Goal: Information Seeking & Learning: Learn about a topic

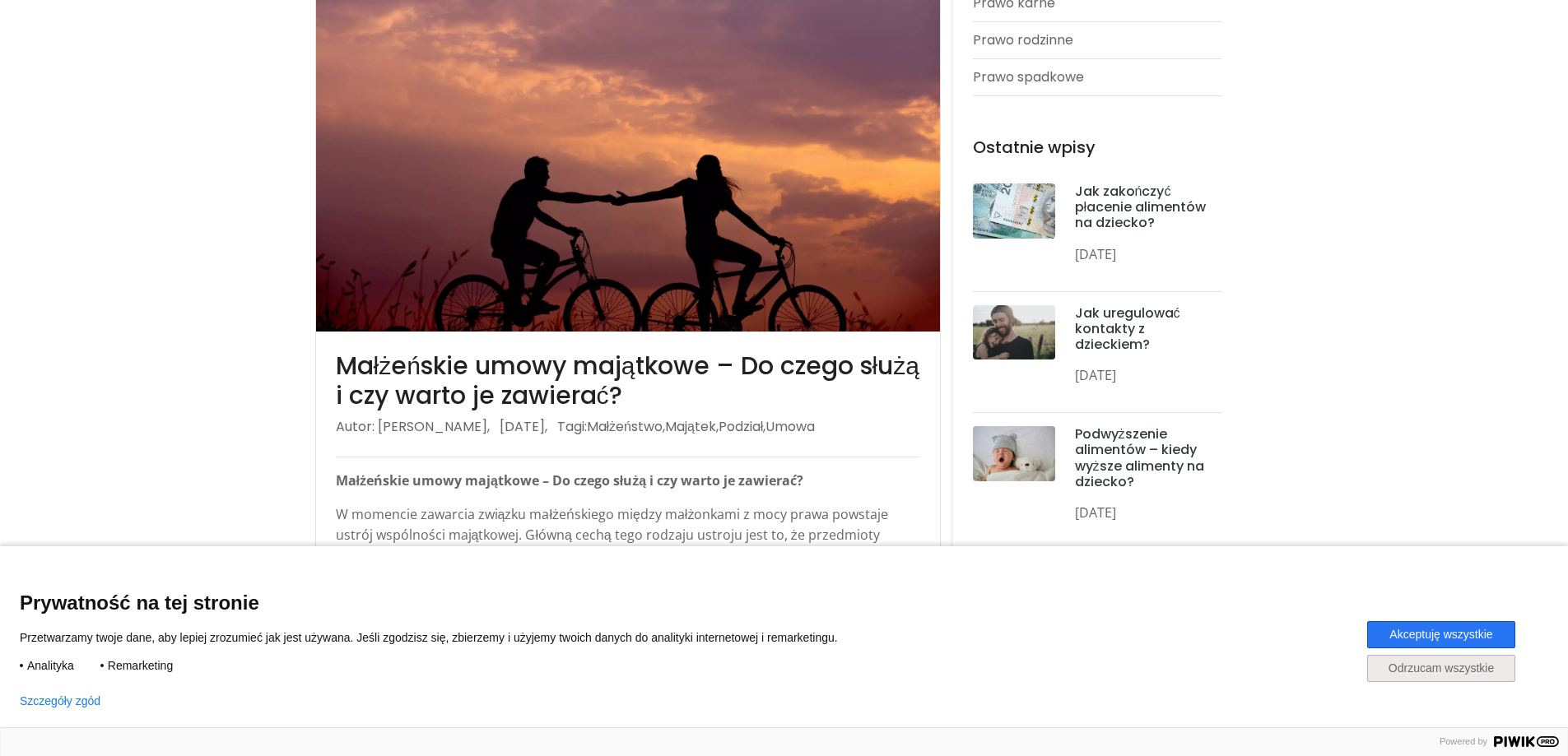
scroll to position [494, 0]
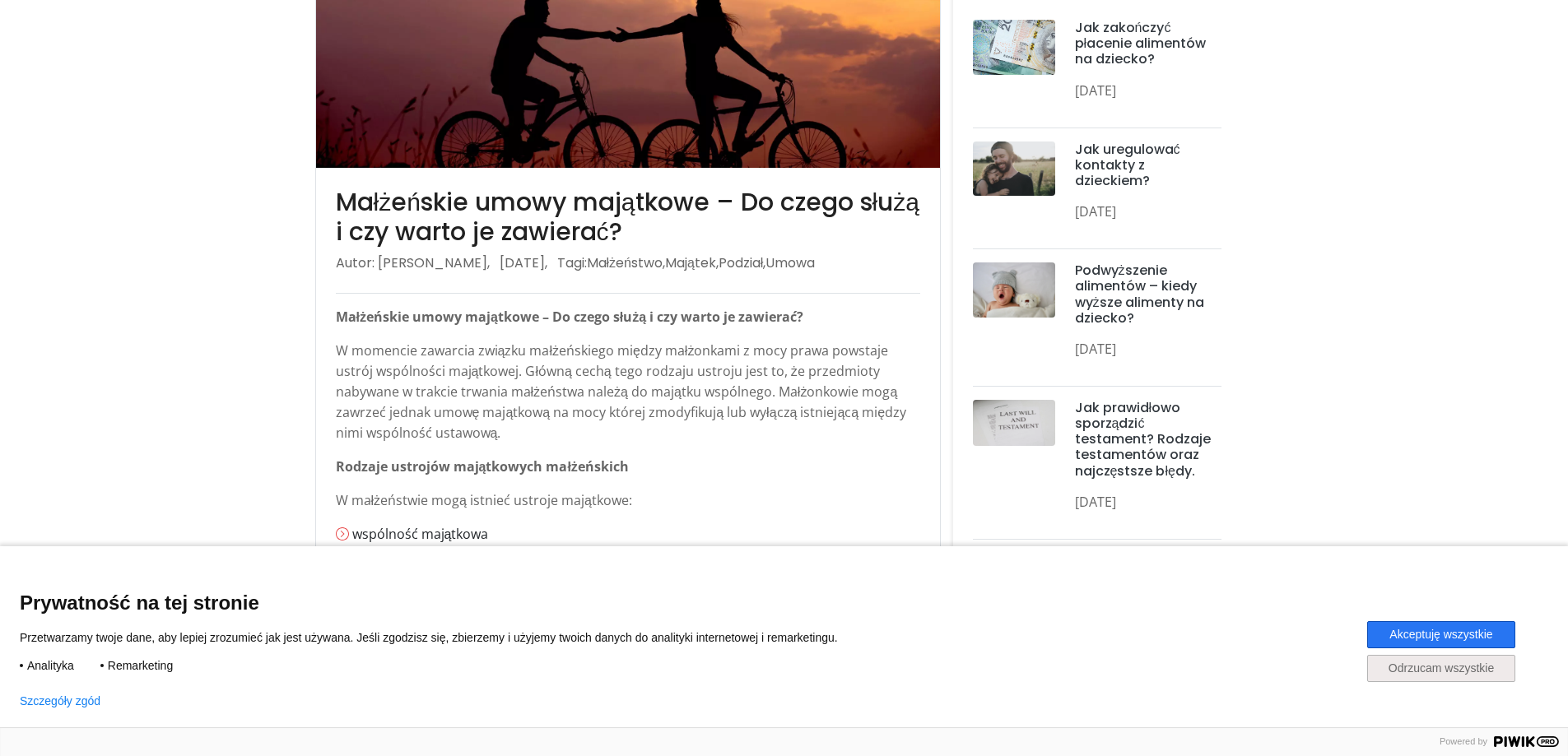
click at [1404, 635] on button "Akceptuję wszystkie" at bounding box center [1441, 635] width 148 height 27
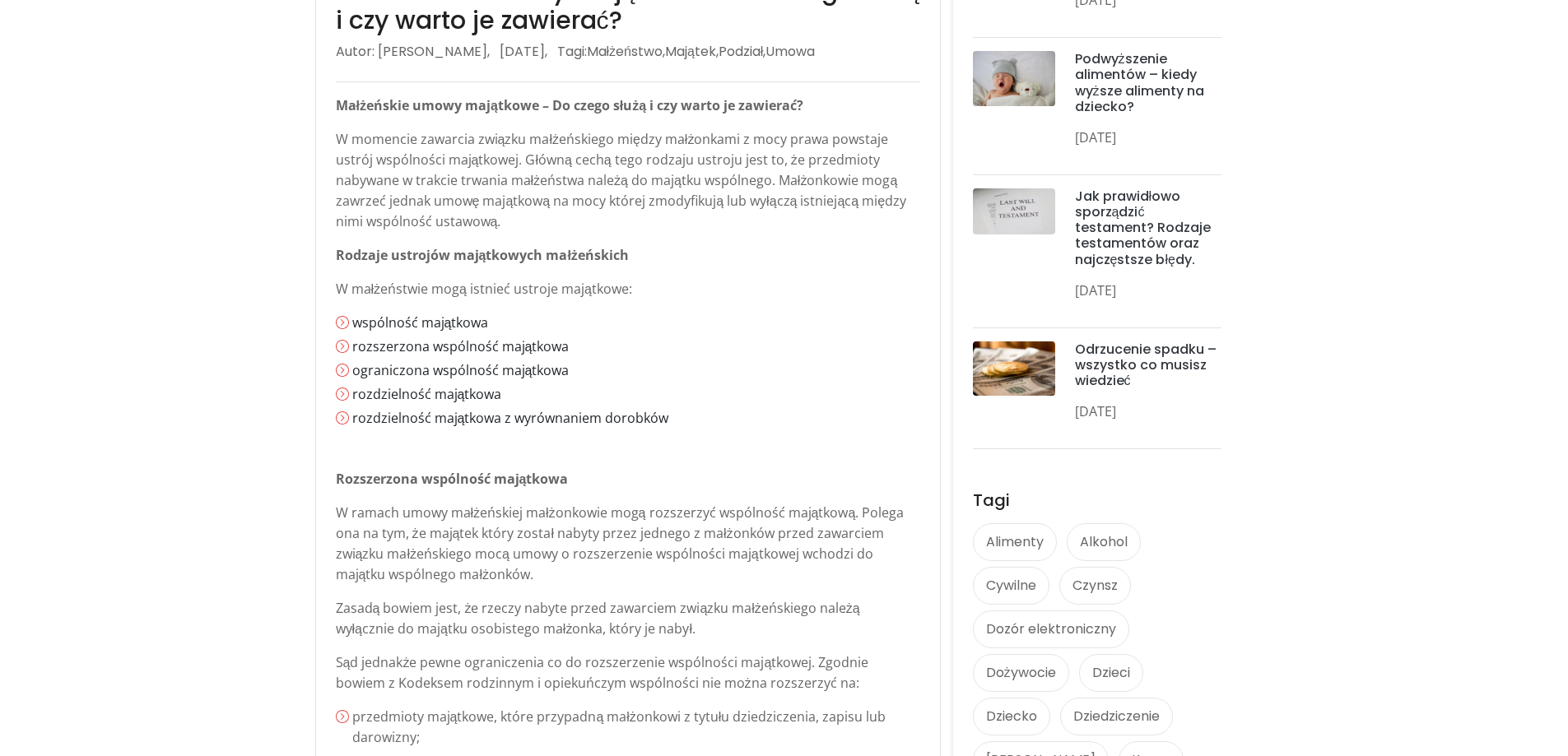
scroll to position [741, 0]
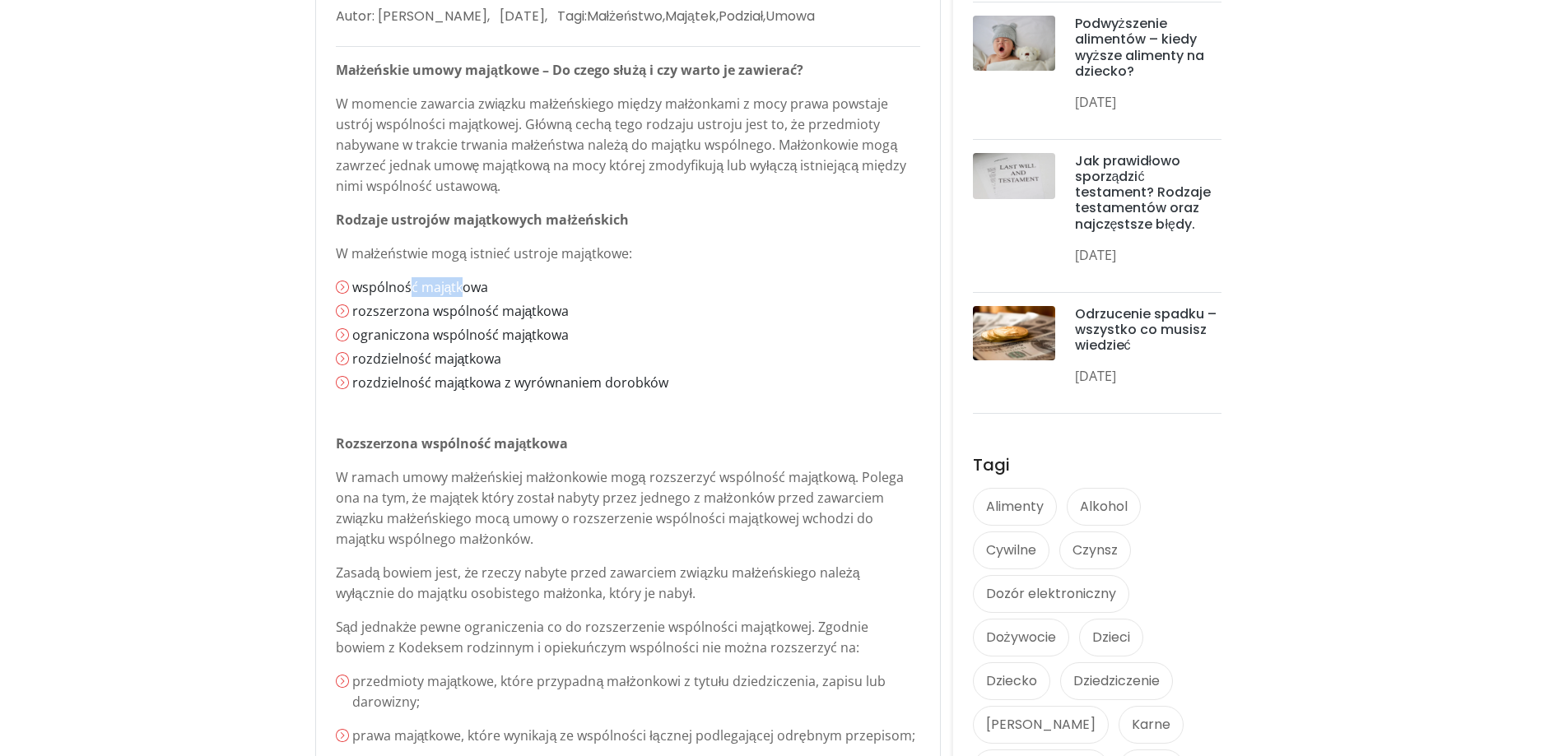
drag, startPoint x: 425, startPoint y: 293, endPoint x: 463, endPoint y: 289, distance: 38.2
click at [463, 289] on li "wspólność majątkowa" at bounding box center [637, 288] width 568 height 20
click at [383, 332] on li "ograniczona wspólność majątkowa" at bounding box center [637, 335] width 568 height 20
drag, startPoint x: 381, startPoint y: 319, endPoint x: 562, endPoint y: 311, distance: 181.2
click at [565, 311] on li "rozszerzona wspólność majątkowa" at bounding box center [637, 311] width 568 height 20
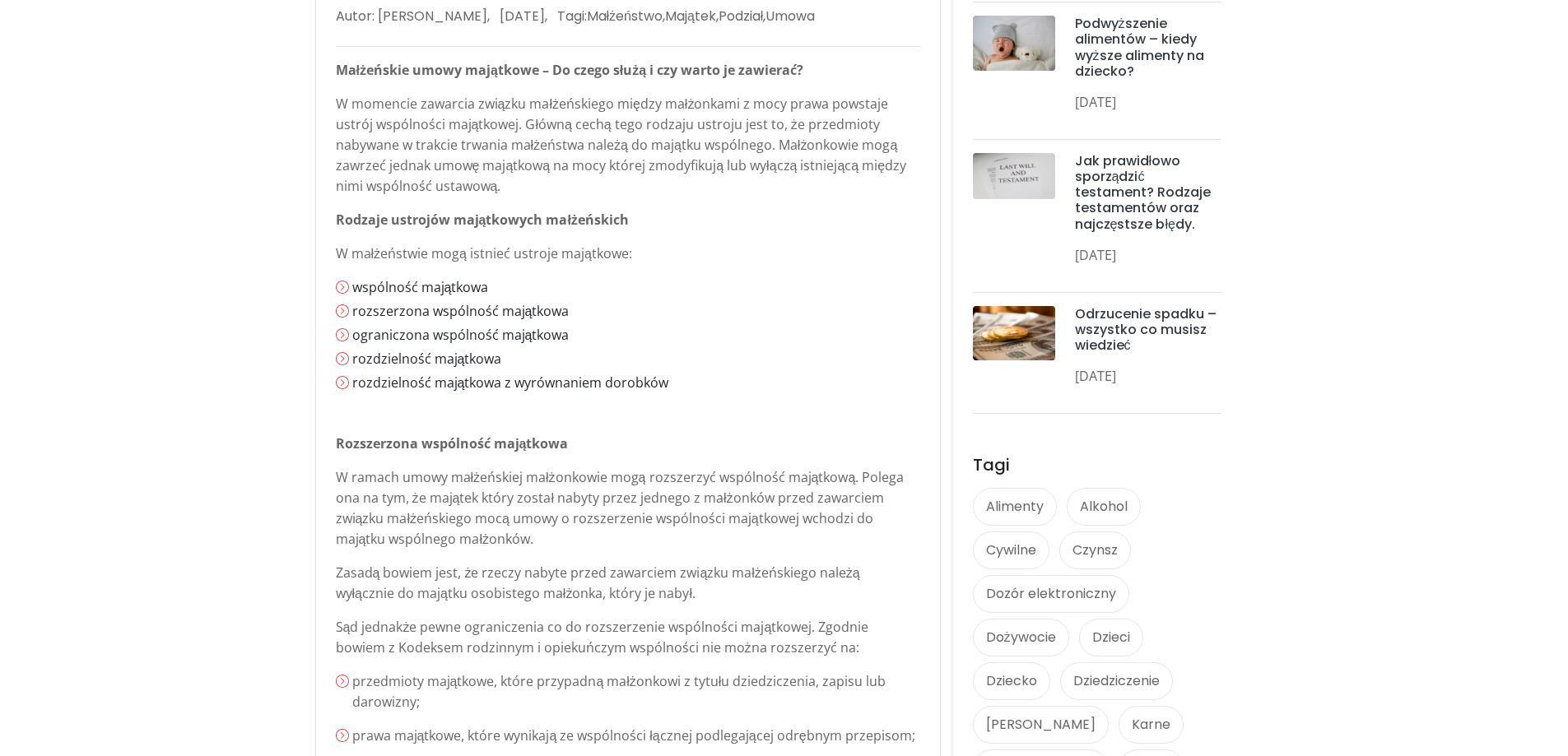
click at [480, 346] on ol "wspólność majątkowa rozszerzona wspólność majątkowa ograniczona wspólność mająt…" at bounding box center [628, 335] width 584 height 115
click at [559, 337] on li "ograniczona wspólność majątkowa" at bounding box center [637, 335] width 568 height 20
click at [494, 349] on li "rozdzielność majątkowa" at bounding box center [637, 359] width 568 height 20
drag, startPoint x: 442, startPoint y: 355, endPoint x: 557, endPoint y: 366, distance: 115.5
click at [557, 366] on li "rozdzielność majątkowa" at bounding box center [637, 359] width 568 height 20
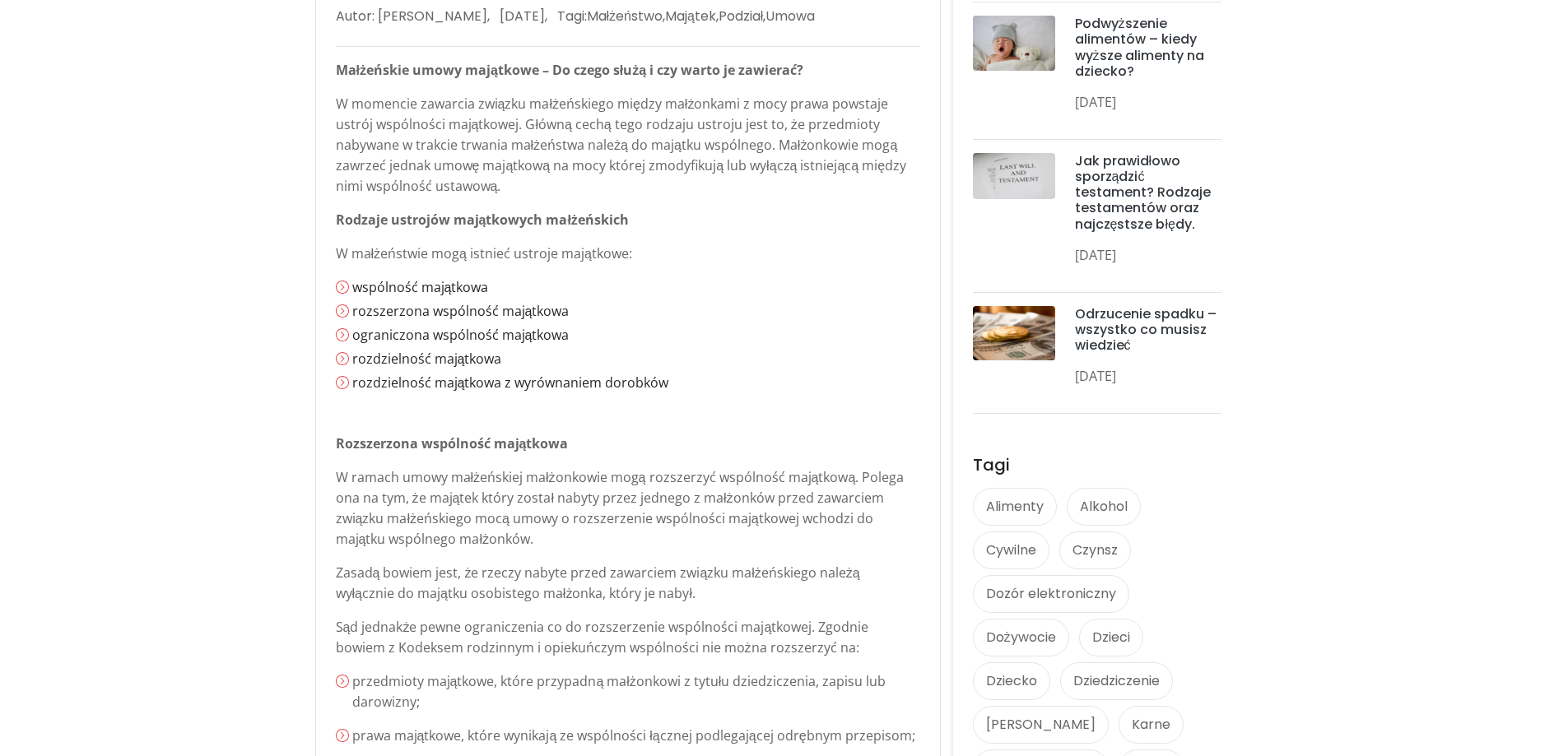
click at [548, 371] on ol "wspólność majątkowa rozszerzona wspólność majątkowa ograniczona wspólność mająt…" at bounding box center [628, 335] width 584 height 115
drag, startPoint x: 438, startPoint y: 382, endPoint x: 675, endPoint y: 380, distance: 237.0
click at [676, 379] on li "rozdzielność majątkowa z wyrównaniem dorobków" at bounding box center [637, 383] width 568 height 20
click at [671, 380] on li "rozdzielność majątkowa z wyrównaniem dorobków" at bounding box center [637, 383] width 568 height 20
click at [461, 293] on li "wspólność majątkowa" at bounding box center [637, 288] width 568 height 20
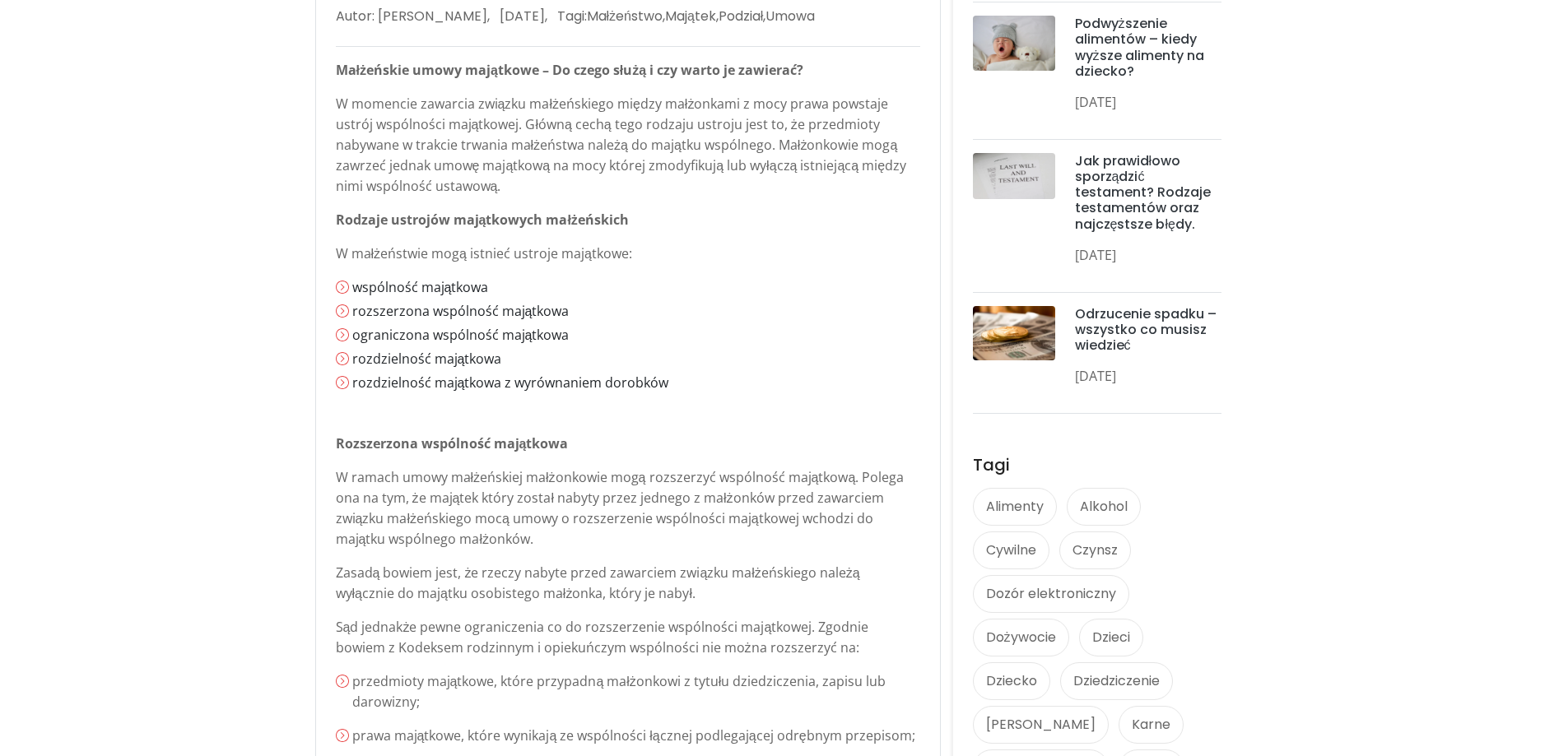
click at [471, 307] on li "rozszerzona wspólność majątkowa" at bounding box center [637, 311] width 568 height 20
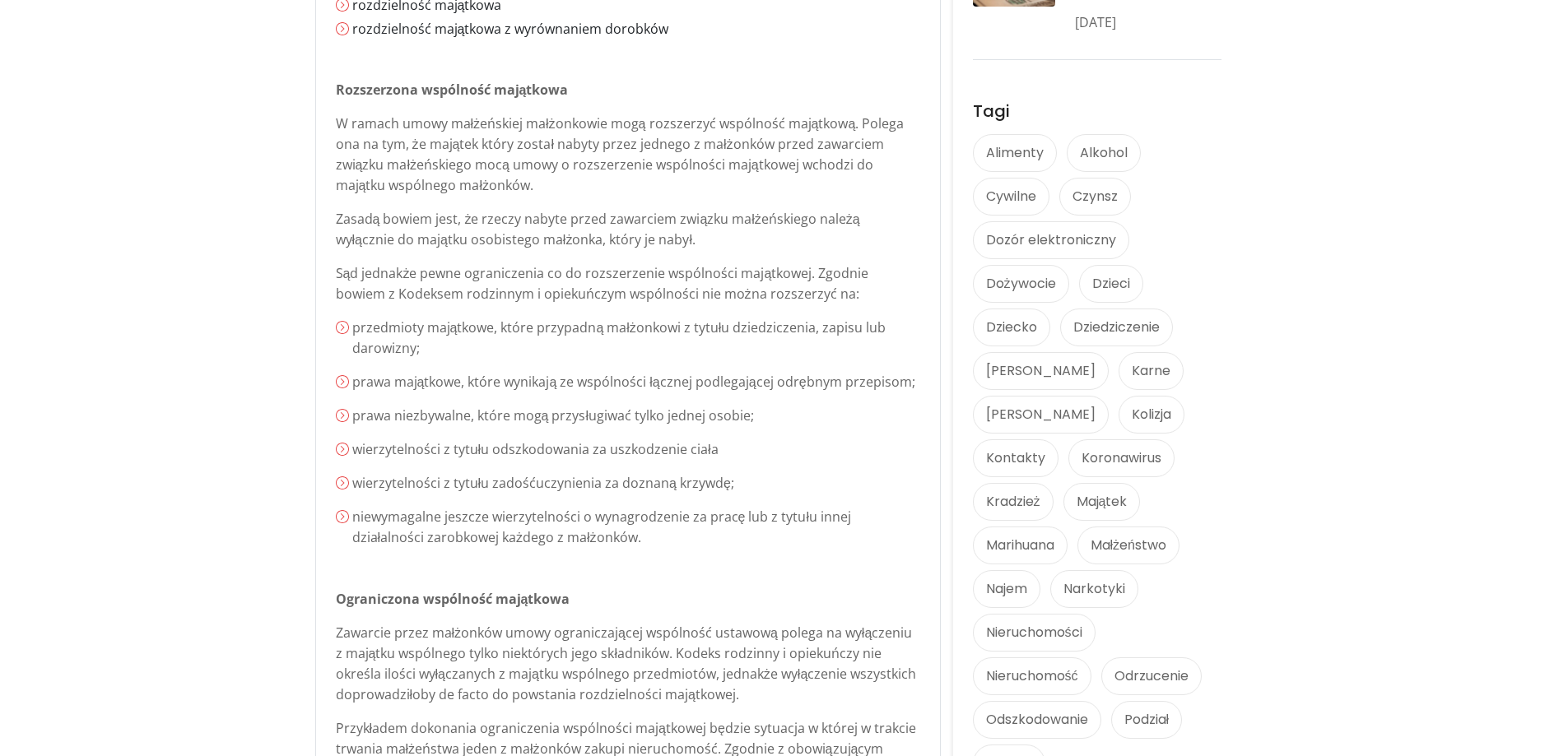
scroll to position [1152, 0]
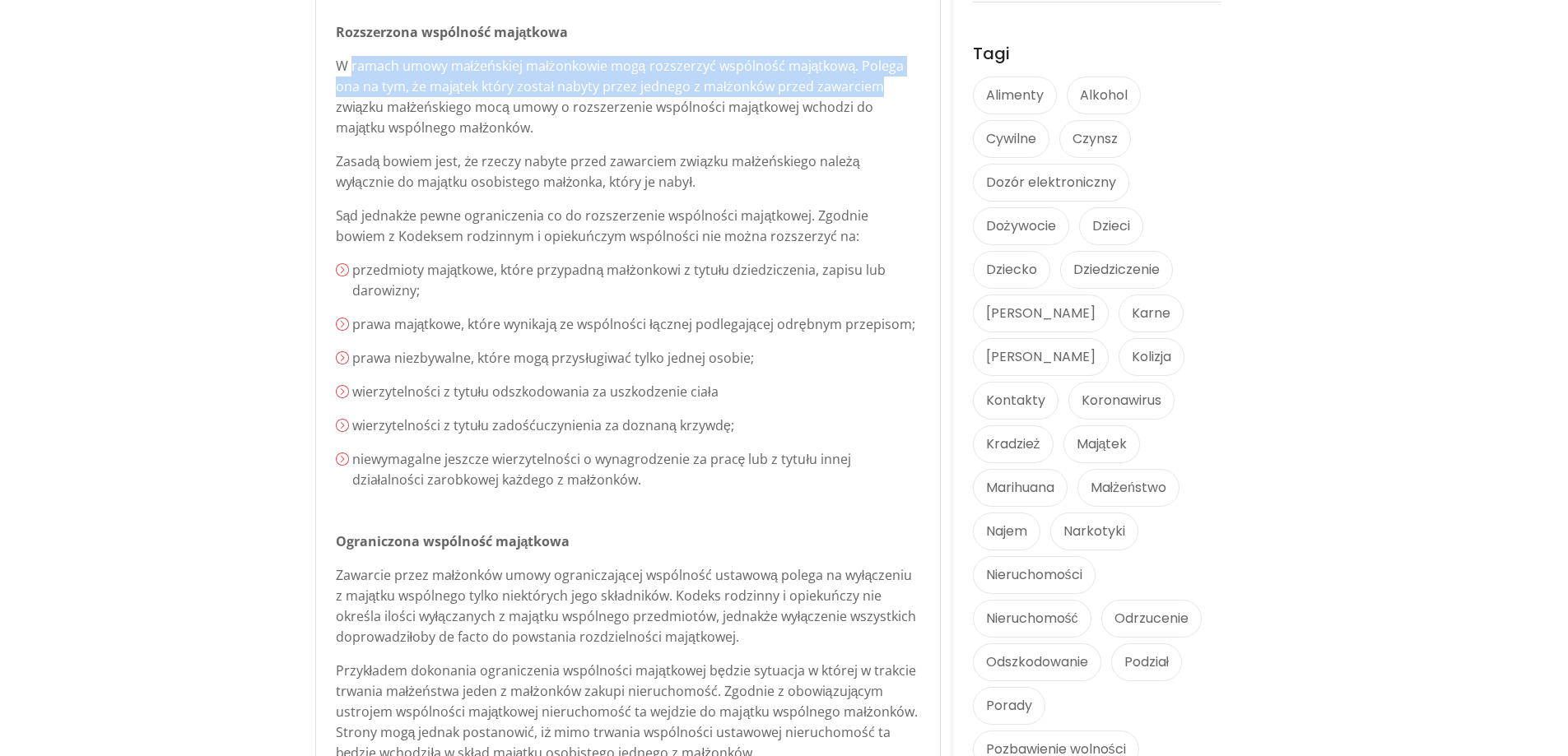
drag, startPoint x: 352, startPoint y: 67, endPoint x: 886, endPoint y: 80, distance: 534.2
click at [887, 80] on p "W ramach umowy małżeńskiej małżonkowie mogą rozszerzyć wspólność majątkową. Pol…" at bounding box center [628, 97] width 584 height 83
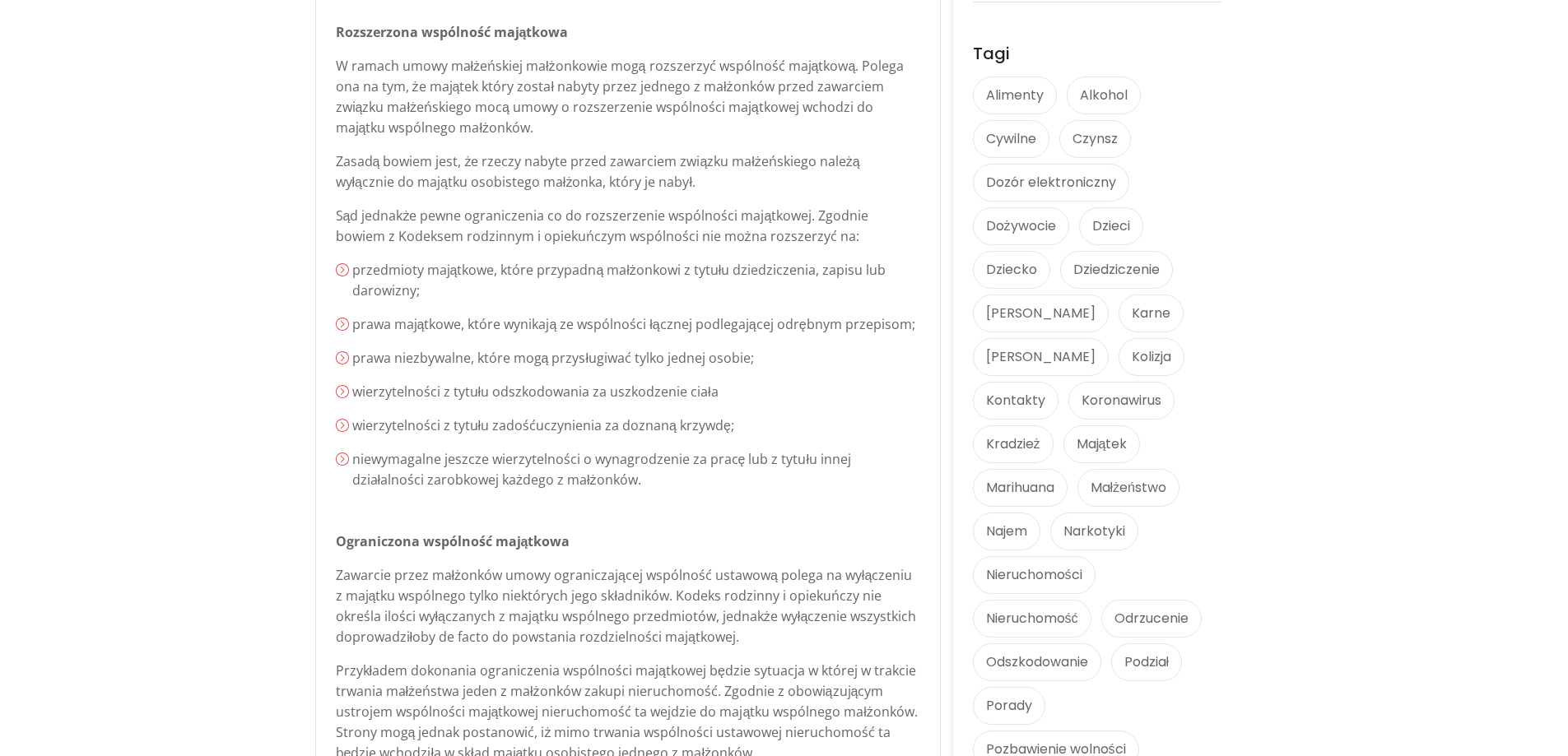
click at [316, 126] on div "Małżeńskie umowy majątkowe – Do czego służą i czy warto je zawierać? Autor: [PE…" at bounding box center [628, 561] width 624 height 2103
drag, startPoint x: 376, startPoint y: 93, endPoint x: 724, endPoint y: 98, distance: 348.0
click at [726, 93] on p "W ramach umowy małżeńskiej małżonkowie mogą rozszerzyć wspólność majątkową. Pol…" at bounding box center [628, 97] width 584 height 83
click at [752, 111] on p "W ramach umowy małżeńskiej małżonkowie mogą rozszerzyć wspólność majątkową. Pol…" at bounding box center [628, 97] width 584 height 83
drag, startPoint x: 711, startPoint y: 87, endPoint x: 476, endPoint y: 93, distance: 235.1
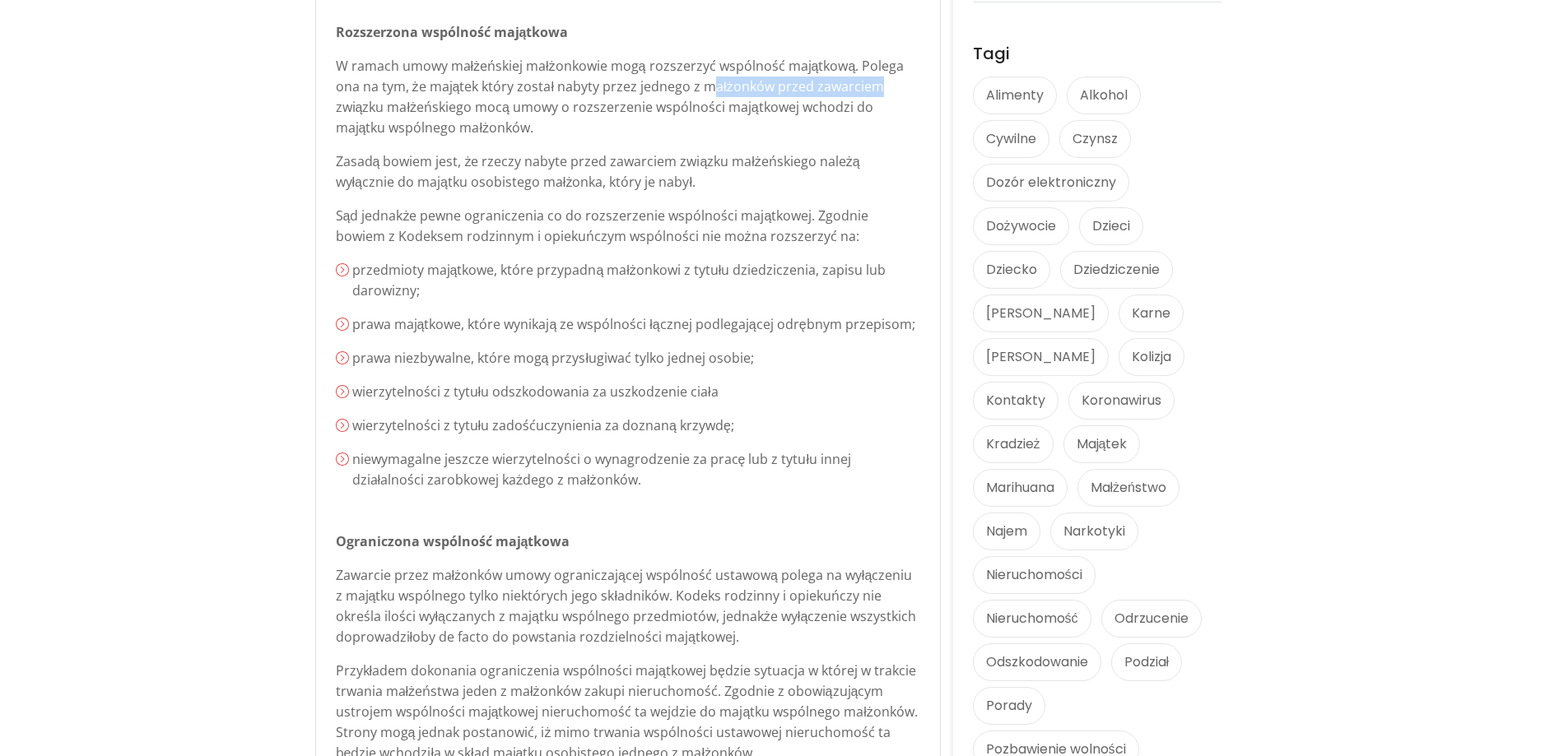
click at [902, 79] on p "W ramach umowy małżeńskiej małżonkowie mogą rozszerzyć wspólność majątkową. Pol…" at bounding box center [628, 97] width 584 height 83
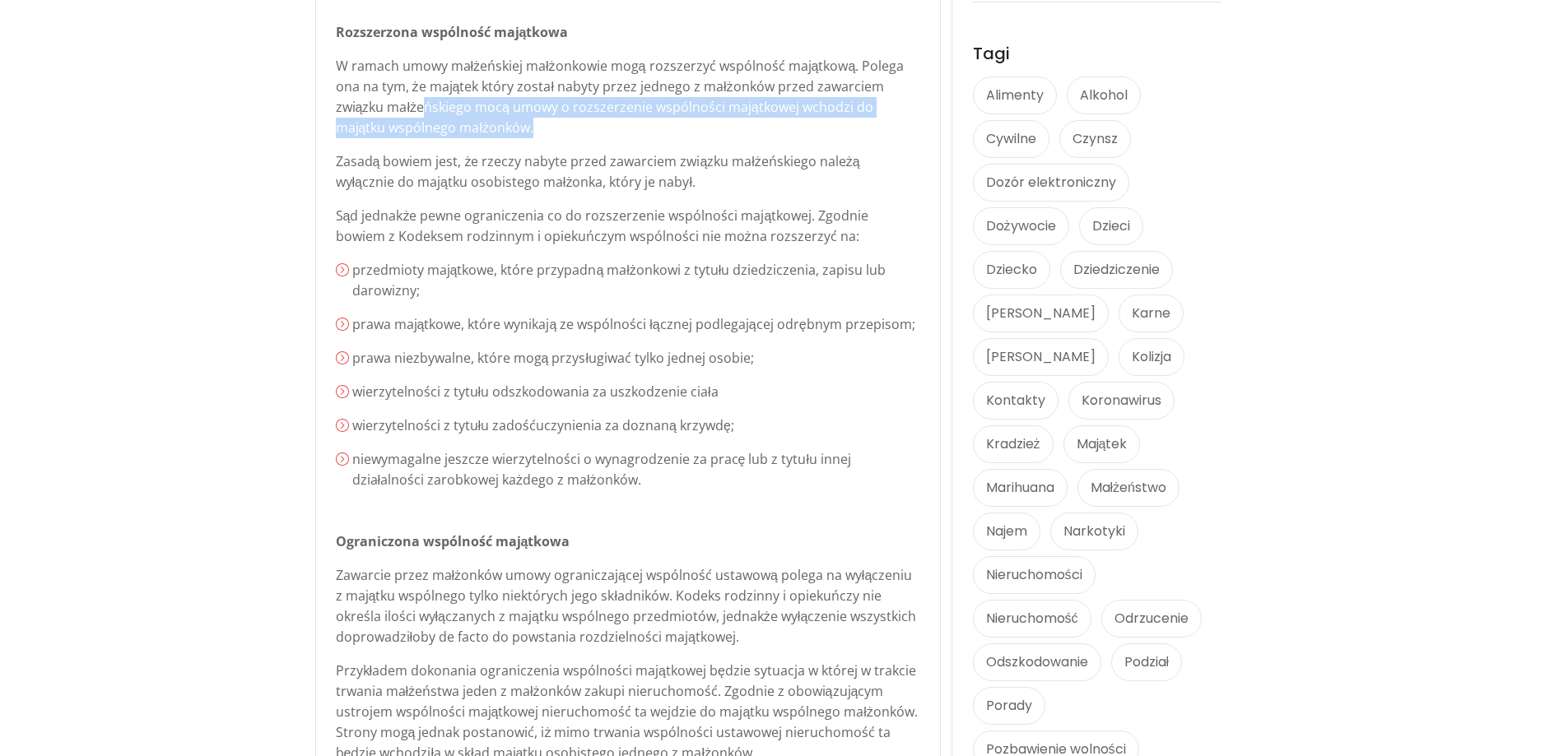
drag, startPoint x: 474, startPoint y: 102, endPoint x: 912, endPoint y: 129, distance: 438.8
click at [912, 129] on p "W ramach umowy małżeńskiej małżonkowie mogą rozszerzyć wspólność majątkową. Pol…" at bounding box center [628, 97] width 584 height 83
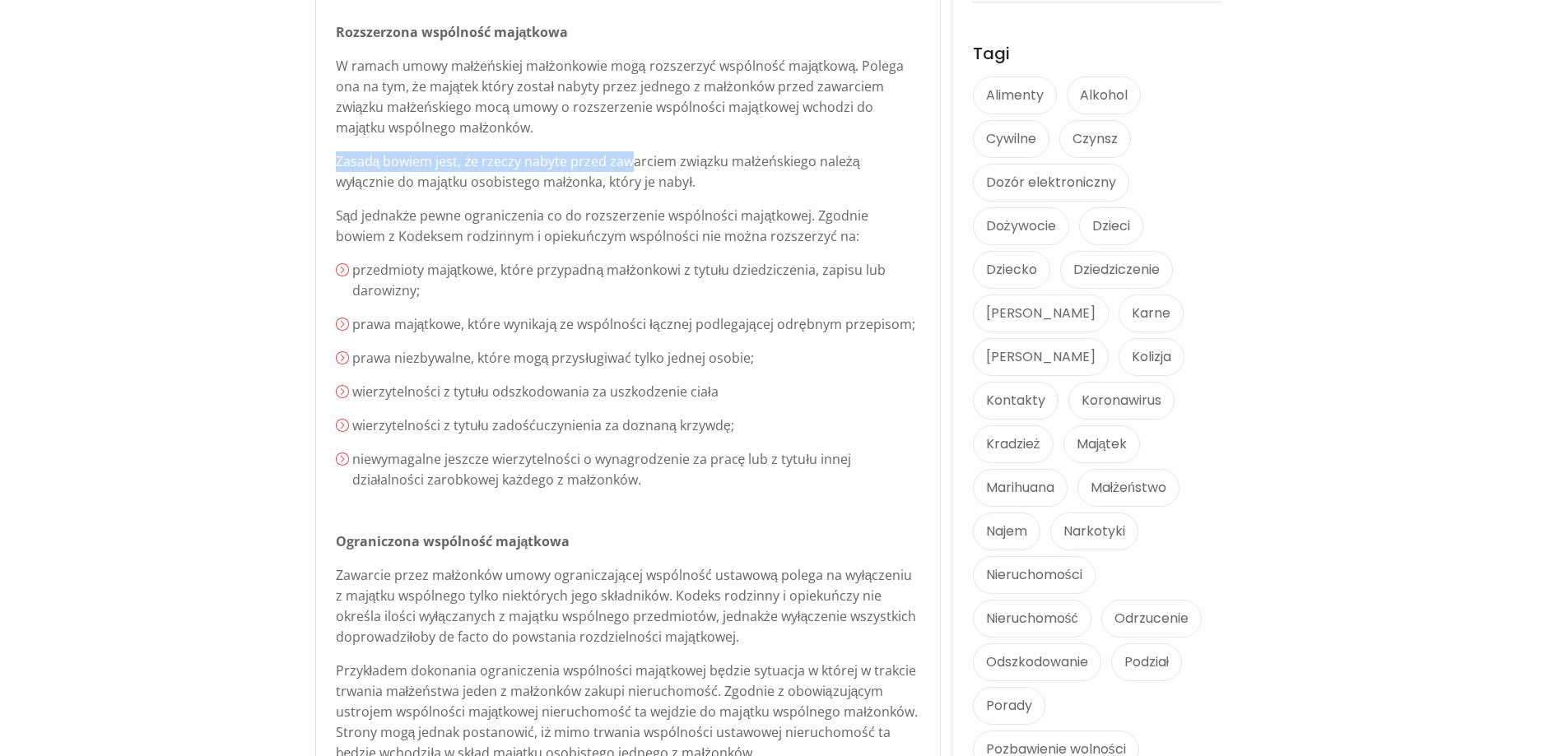
drag, startPoint x: 338, startPoint y: 164, endPoint x: 629, endPoint y: 172, distance: 291.1
click at [629, 172] on p "Zasadą bowiem jest, że rzeczy nabyte przed zawarciem związku małżeńskiego należ…" at bounding box center [628, 172] width 584 height 41
click at [522, 175] on p "Zasadą bowiem jest, że rzeczy nabyte przed zawarciem związku małżeńskiego należ…" at bounding box center [628, 172] width 584 height 41
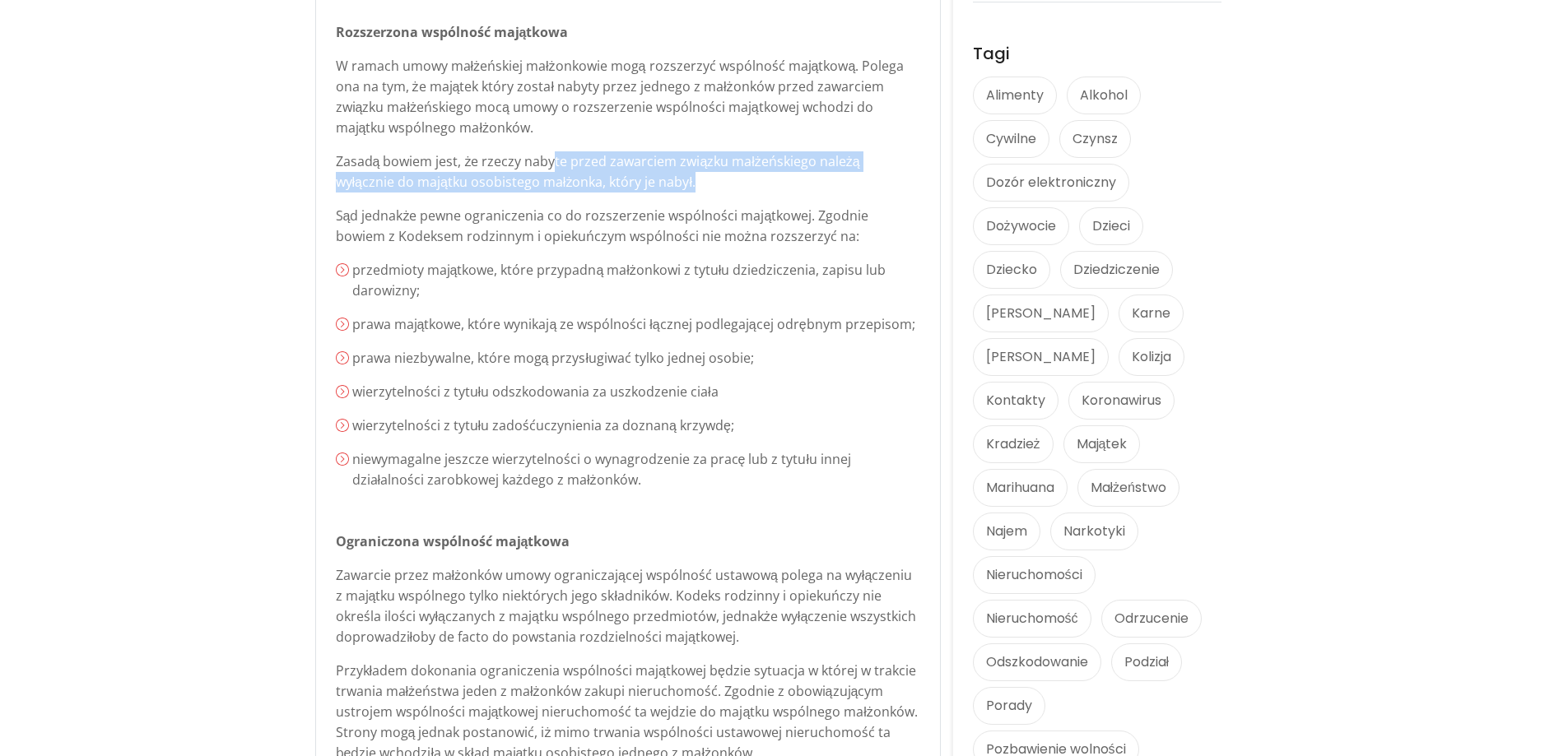
drag, startPoint x: 549, startPoint y: 164, endPoint x: 896, endPoint y: 173, distance: 347.1
click at [896, 173] on p "Zasadą bowiem jest, że rzeczy nabyte przed zawarciem związku małżeńskiego należ…" at bounding box center [628, 172] width 584 height 41
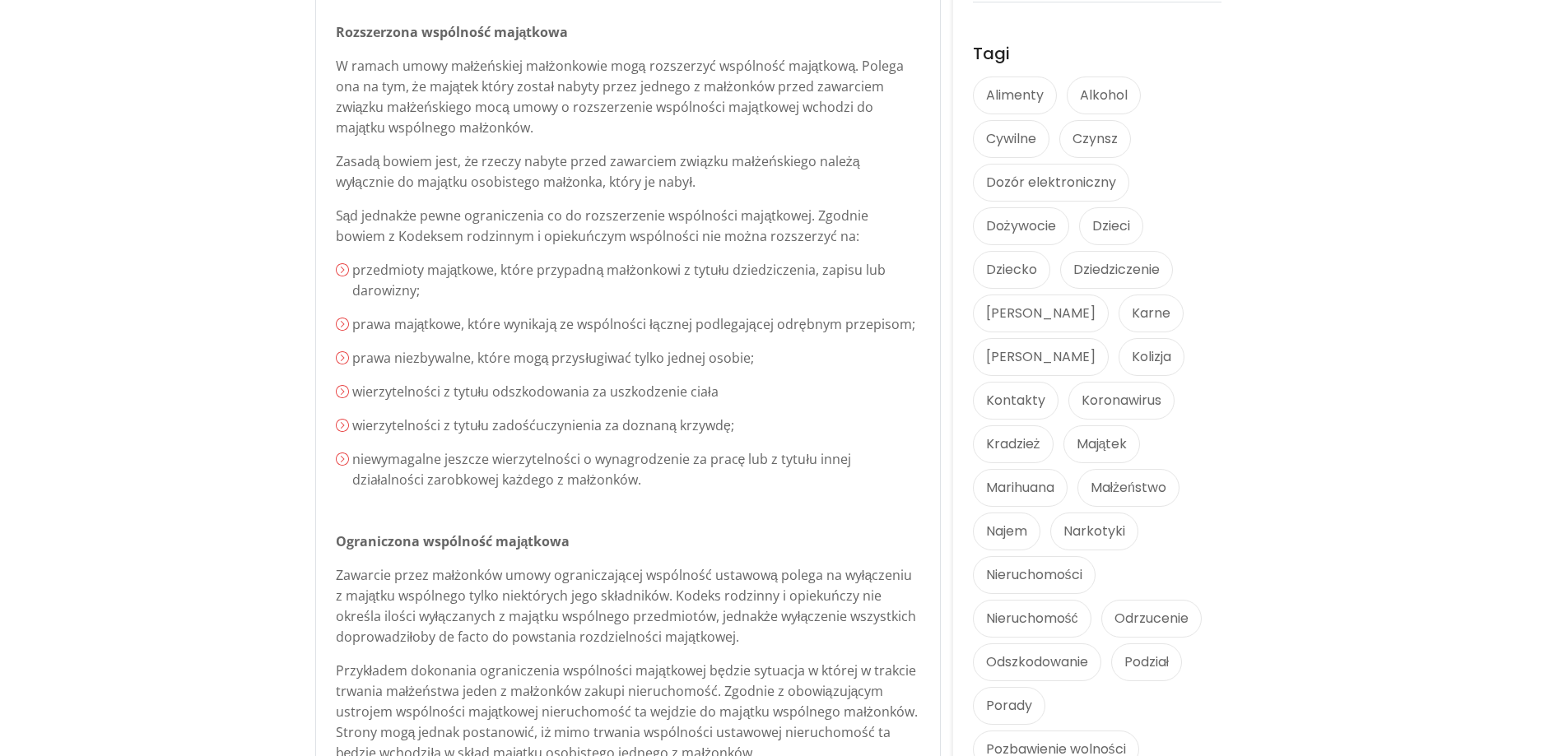
click at [377, 197] on div "Małżeńskie umowy majątkowe – Do czego służą i czy warto je zawierać? W momencie…" at bounding box center [628, 614] width 584 height 1932
drag, startPoint x: 454, startPoint y: 175, endPoint x: 645, endPoint y: 177, distance: 191.0
click at [645, 177] on p "Zasadą bowiem jest, że rzeczy nabyte przed zawarciem związku małżeńskiego należ…" at bounding box center [628, 172] width 584 height 41
drag, startPoint x: 338, startPoint y: 209, endPoint x: 671, endPoint y: 209, distance: 333.0
click at [671, 209] on p "Sąd jednakże pewne ograniczenia co do rozszerzenie wspólności majątkowej. Zgodn…" at bounding box center [628, 227] width 584 height 41
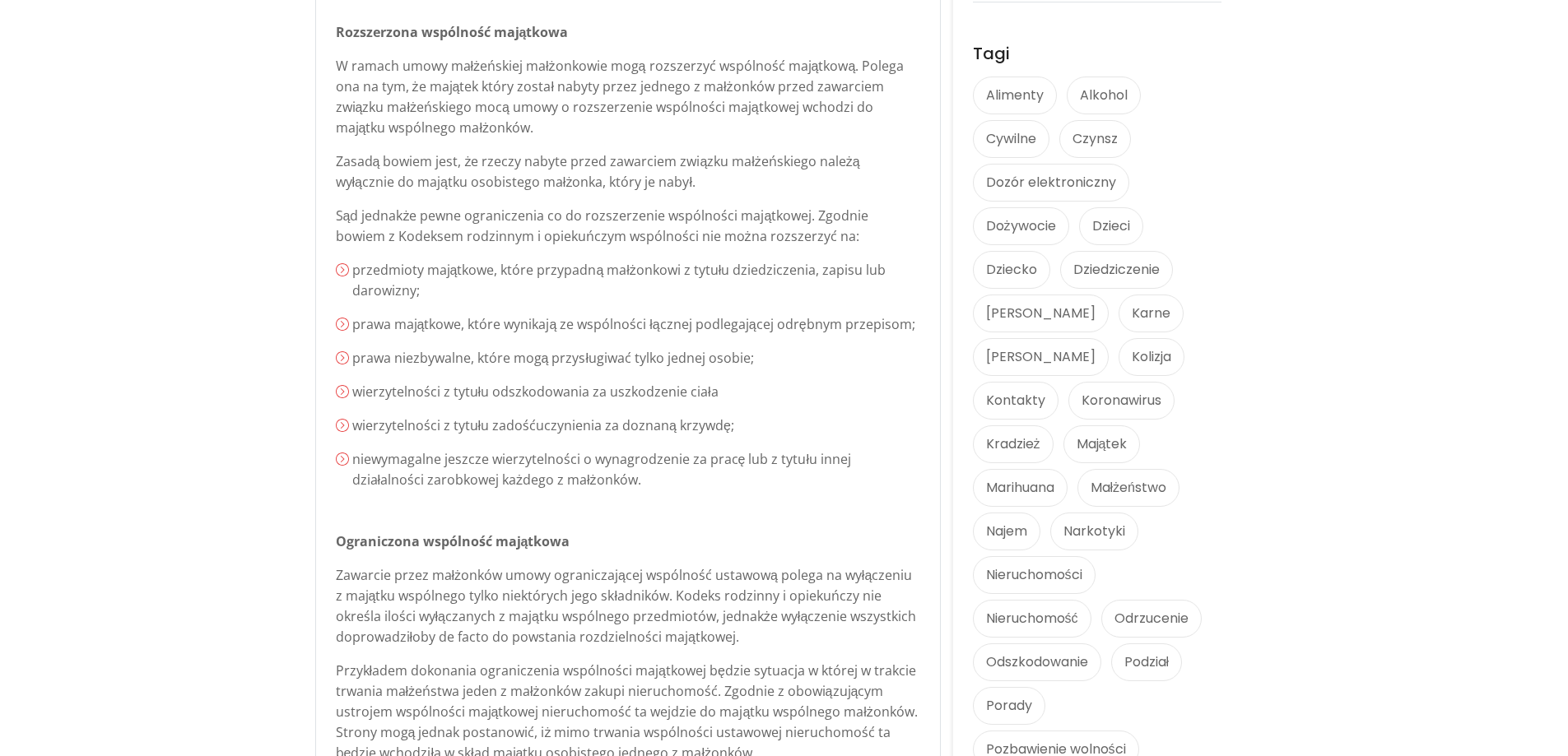
click at [732, 215] on p "Sąd jednakże pewne ograniczenia co do rozszerzenie wspólności majątkowej. Zgodn…" at bounding box center [628, 227] width 584 height 41
drag, startPoint x: 346, startPoint y: 239, endPoint x: 817, endPoint y: 240, distance: 471.0
click at [817, 240] on p "Sąd jednakże pewne ograniczenia co do rozszerzenie wspólności majątkowej. Zgodn…" at bounding box center [628, 227] width 584 height 41
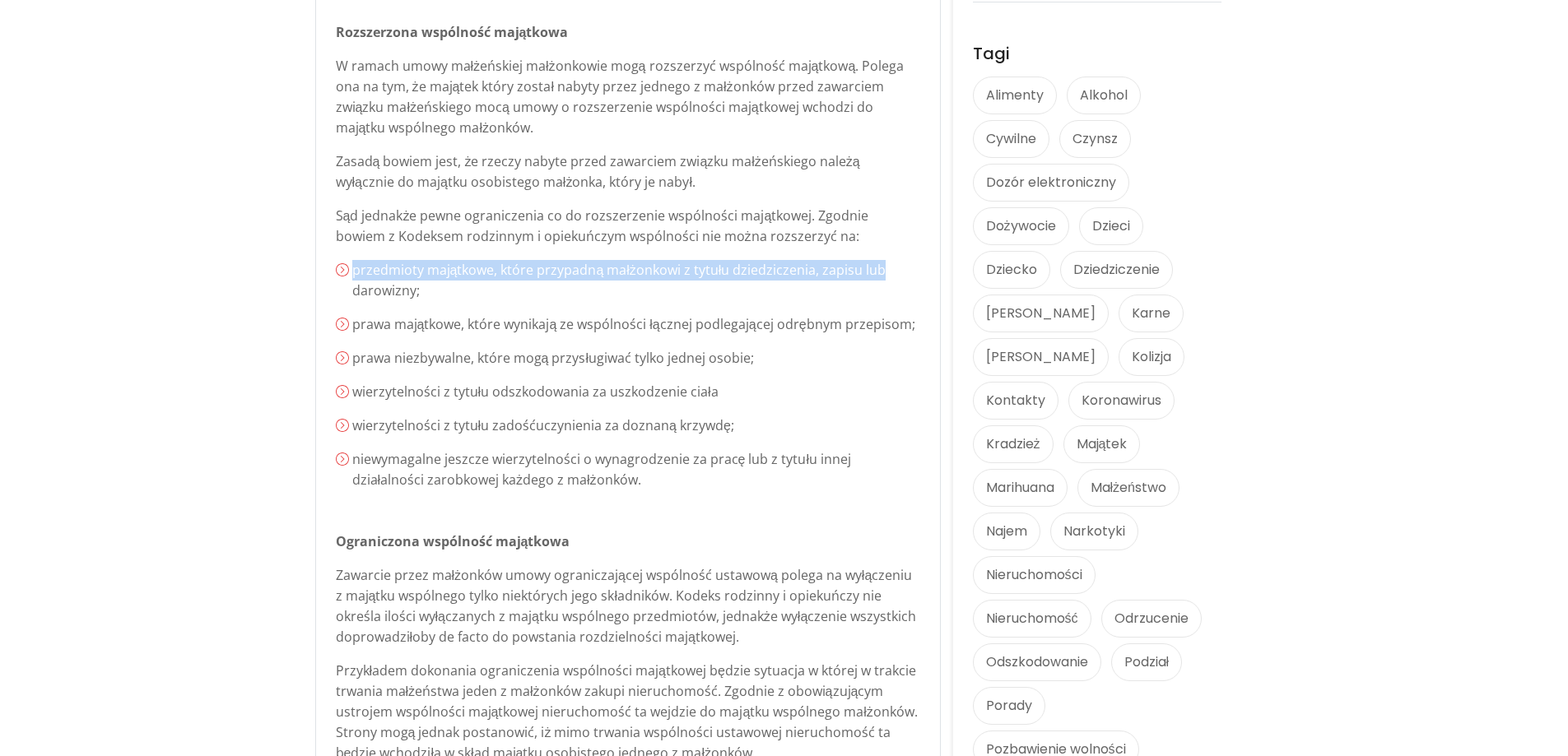
drag, startPoint x: 355, startPoint y: 266, endPoint x: 895, endPoint y: 273, distance: 540.0
click at [895, 273] on p "przedmioty majątkowe, które przypadną małżonkowi z tytułu dziedziczenia, zapisu…" at bounding box center [637, 280] width 568 height 41
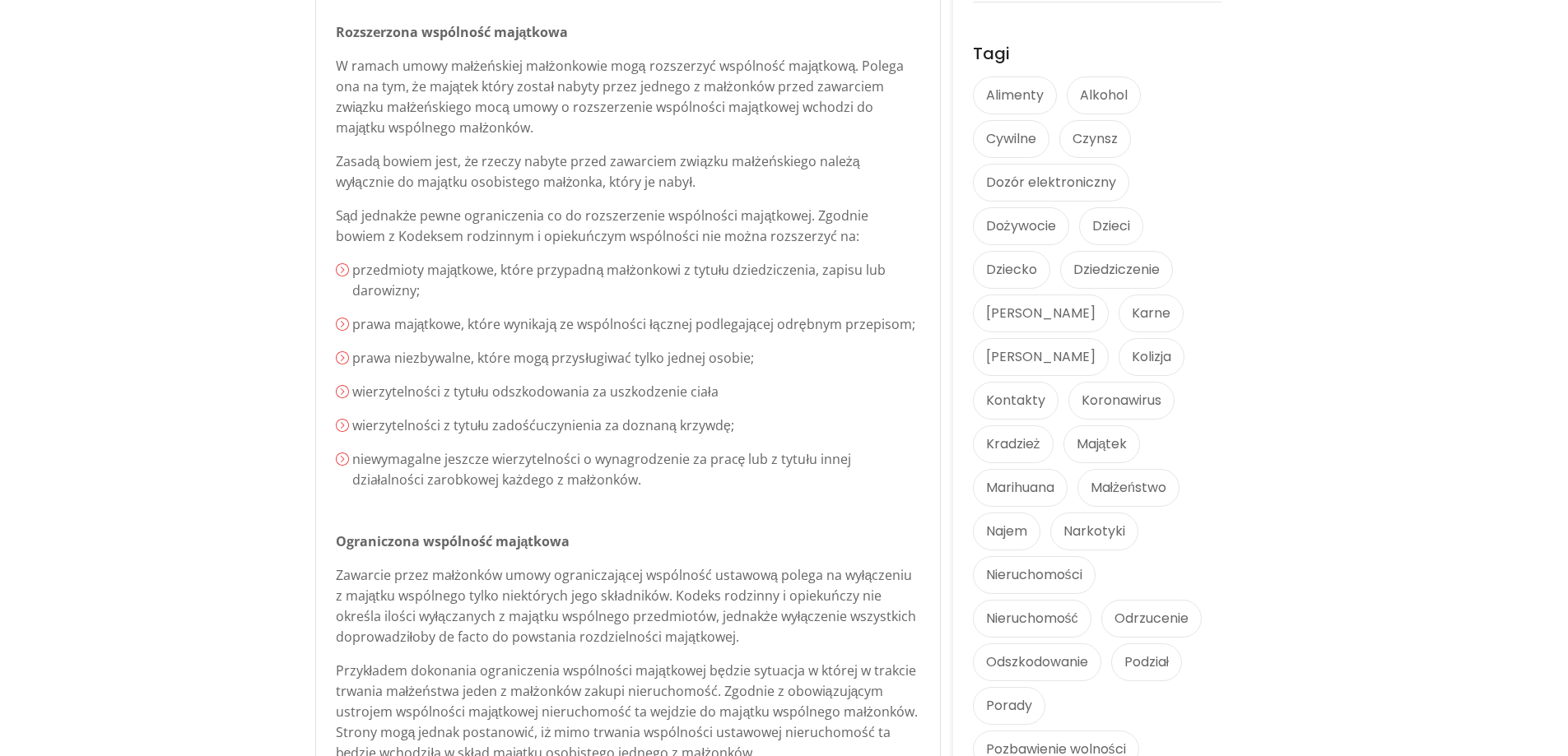
click at [612, 323] on p "prawa majątkowe, które wynikają ze wspólności łącznej podlegającej odrębnym prz…" at bounding box center [637, 325] width 568 height 21
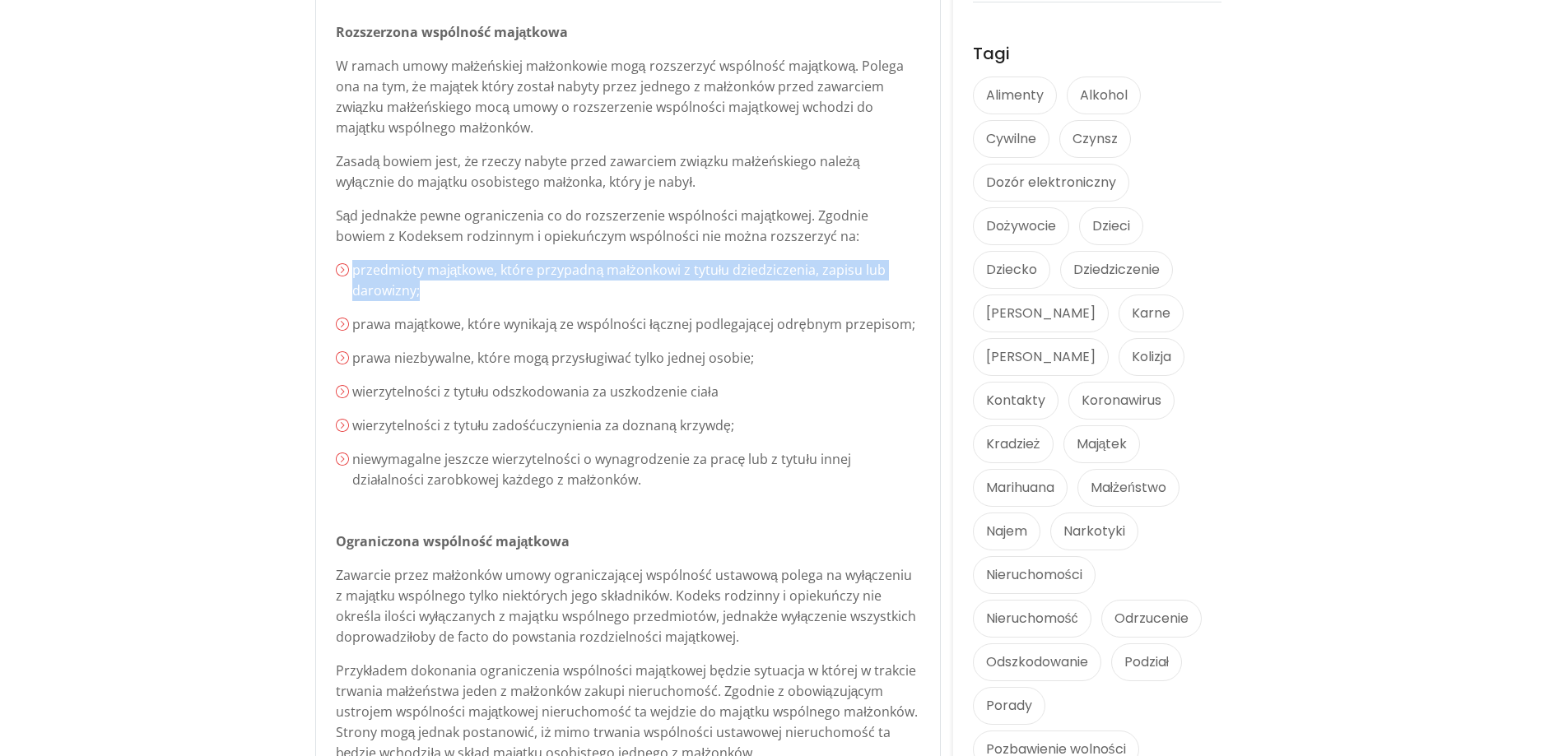
drag, startPoint x: 429, startPoint y: 288, endPoint x: 352, endPoint y: 262, distance: 81.3
click at [352, 262] on p "przedmioty majątkowe, które przypadną małżonkowi z tytułu dziedziczenia, zapisu…" at bounding box center [637, 280] width 568 height 41
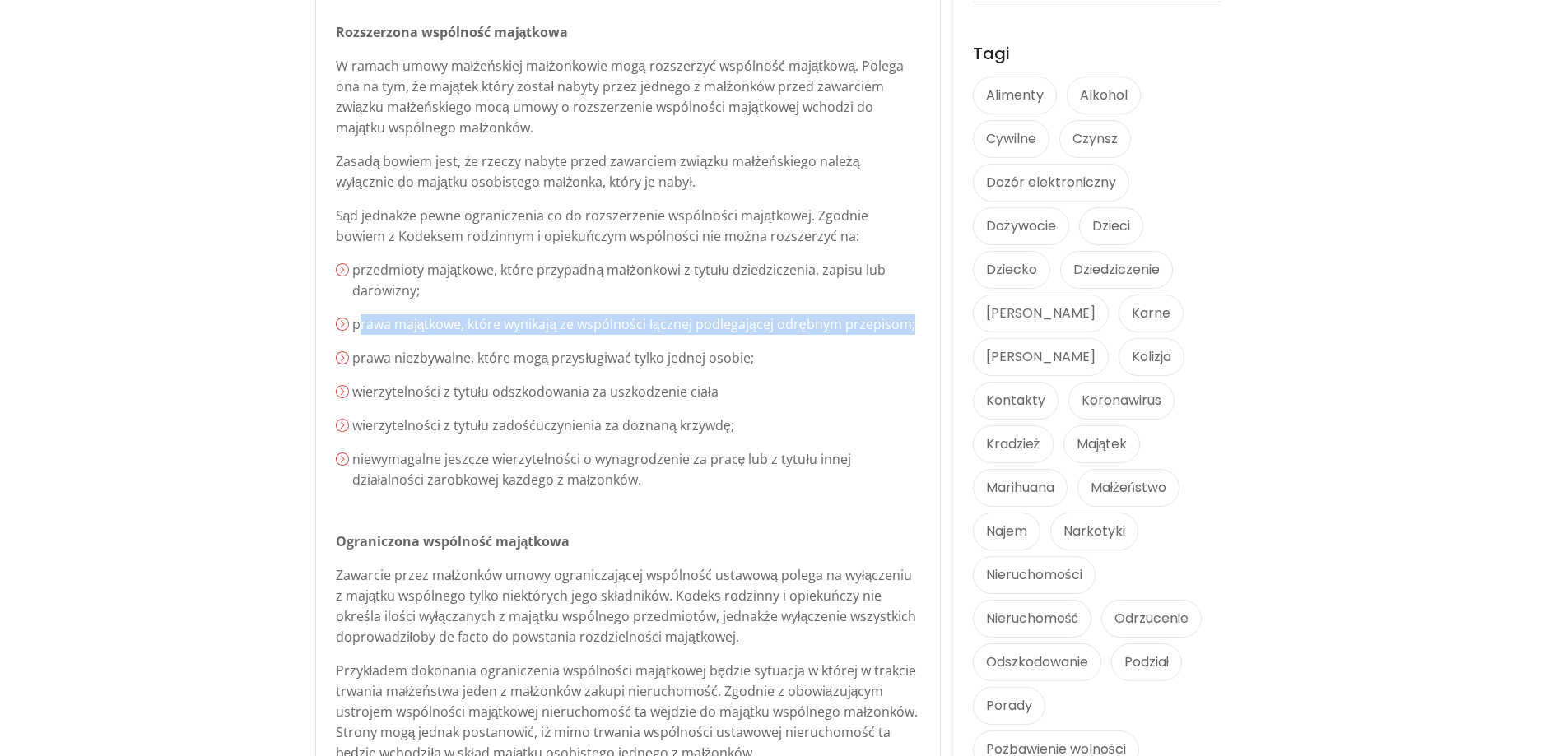
drag, startPoint x: 362, startPoint y: 333, endPoint x: 909, endPoint y: 316, distance: 547.3
click at [909, 316] on p "prawa majątkowe, które wynikają ze wspólności łącznej podlegającej odrębnym prz…" at bounding box center [637, 325] width 568 height 21
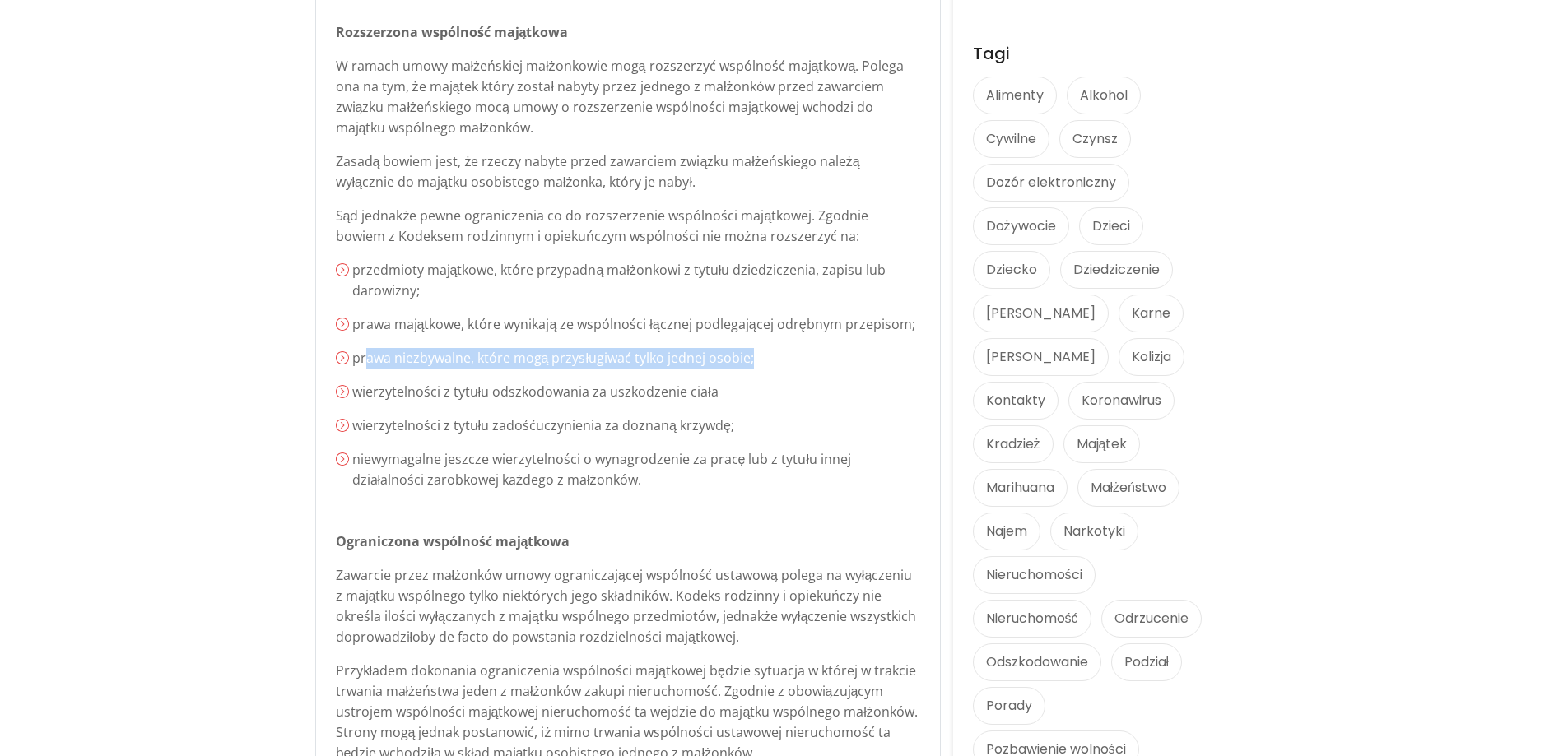
drag, startPoint x: 434, startPoint y: 354, endPoint x: 777, endPoint y: 351, distance: 343.0
click at [777, 351] on p "prawa niezbywalne, które mogą przysługiwać tylko jednej osobie;" at bounding box center [637, 358] width 568 height 21
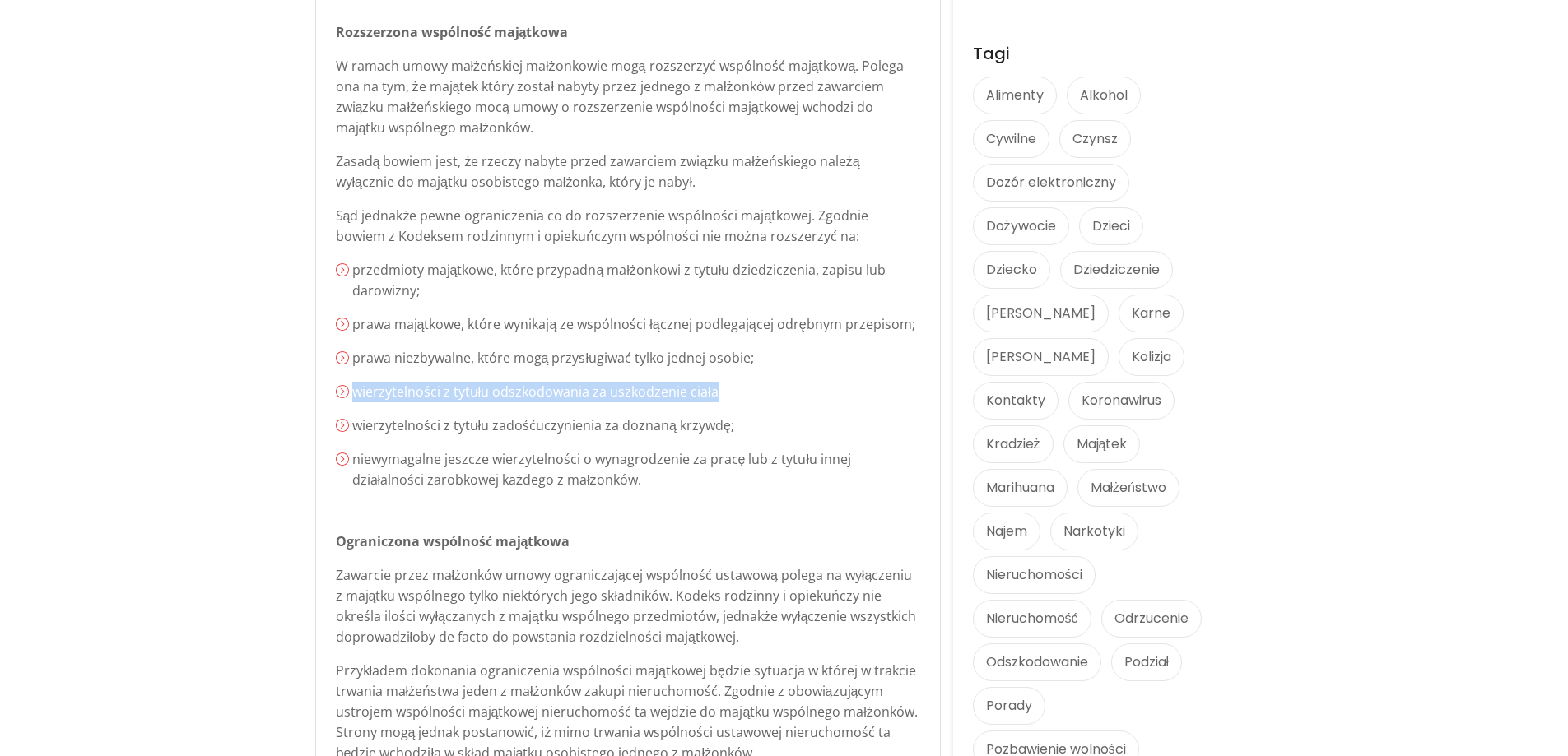
drag, startPoint x: 353, startPoint y: 394, endPoint x: 734, endPoint y: 396, distance: 381.0
click at [734, 396] on p "wierzytelności z tytułu odszkodowania za uszkodzenie ciała" at bounding box center [637, 392] width 568 height 21
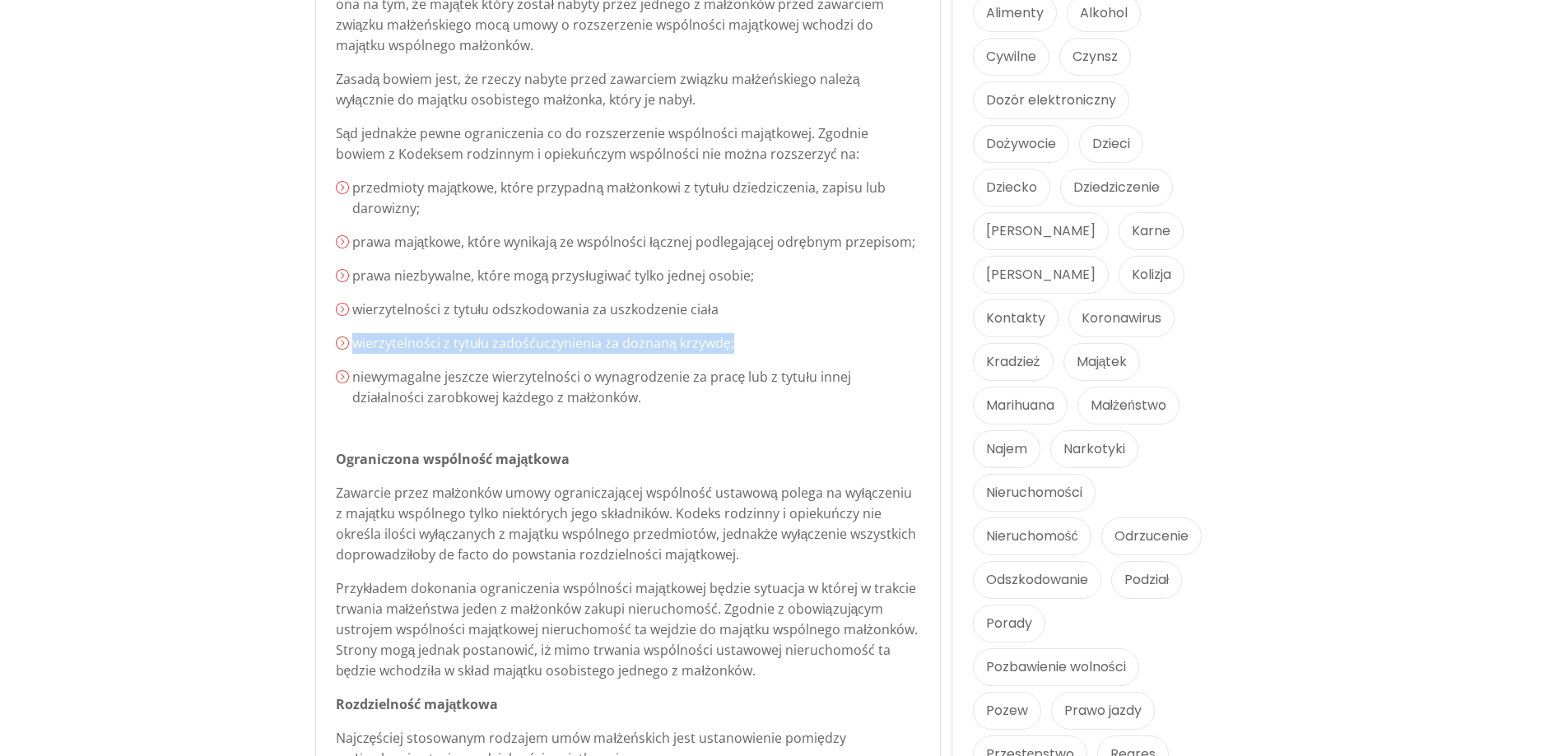
drag, startPoint x: 355, startPoint y: 346, endPoint x: 759, endPoint y: 334, distance: 404.2
click at [759, 334] on p "wierzytelności z tytułu zadośćuczynienia za doznaną krzywdę;" at bounding box center [637, 343] width 568 height 21
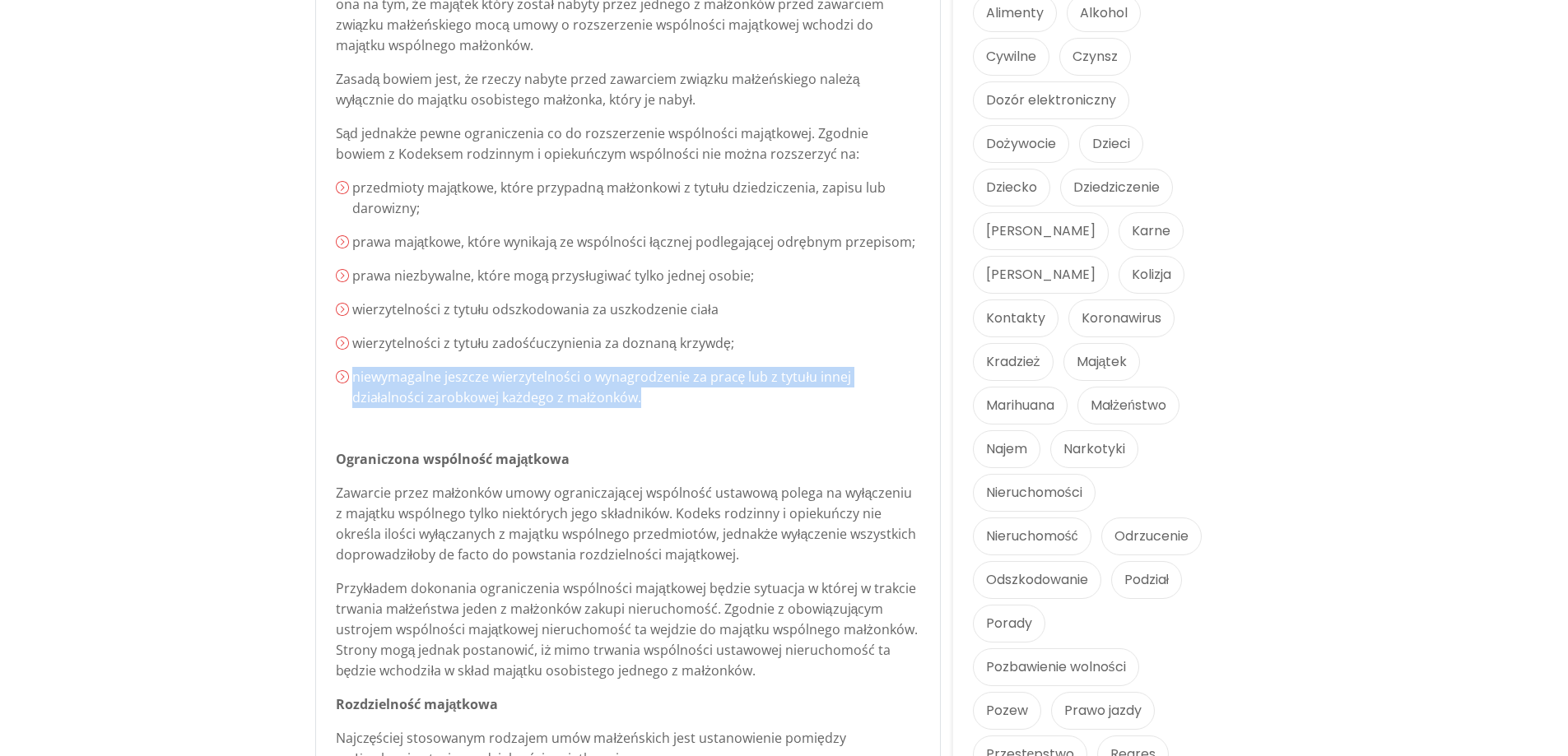
drag, startPoint x: 350, startPoint y: 377, endPoint x: 881, endPoint y: 393, distance: 531.2
click at [881, 393] on ol "przedmioty majątkowe, które przypadną małżonkowi z tytułu dziedziczenia, zapisu…" at bounding box center [628, 293] width 584 height 230
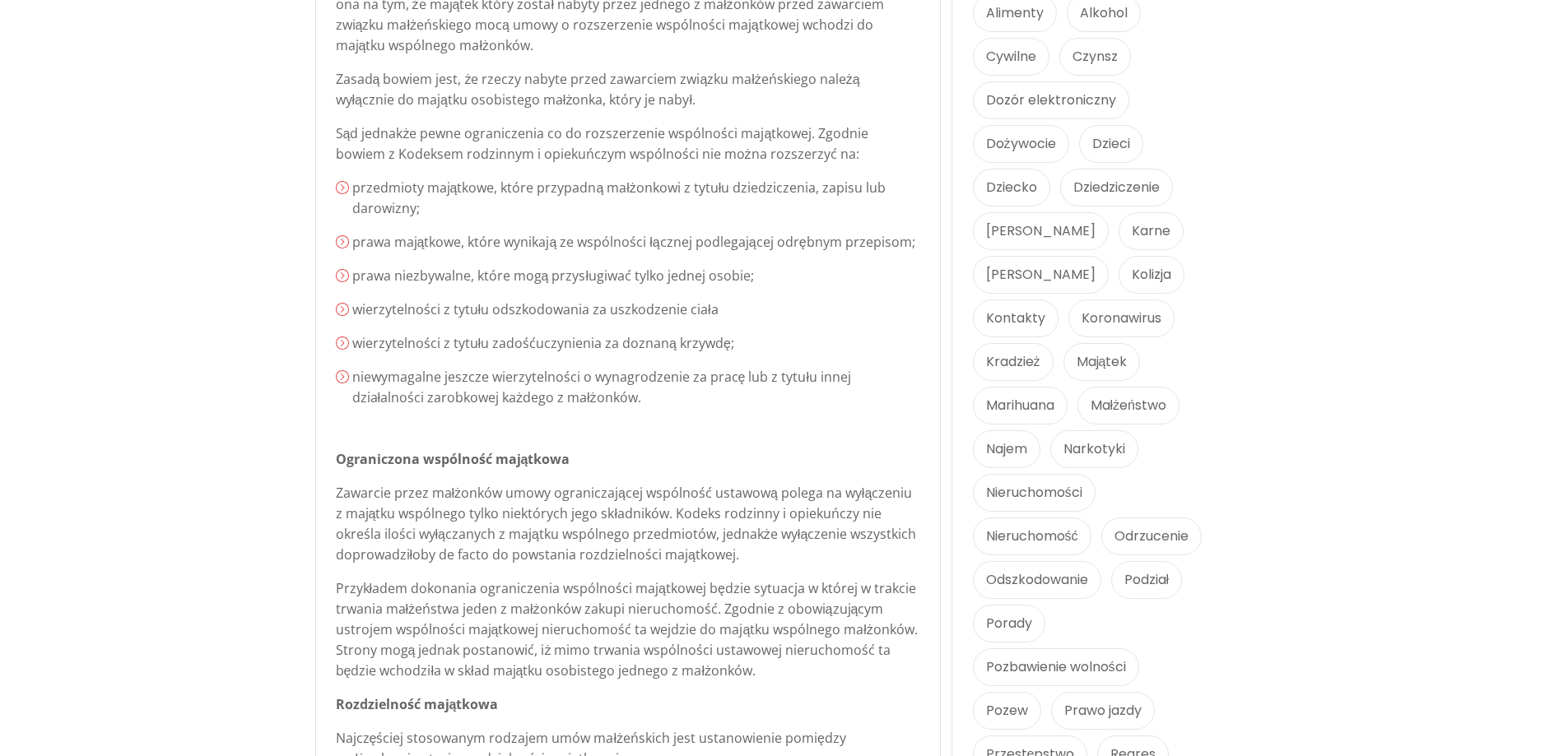
click at [828, 422] on div "Małżeńskie umowy majątkowe – Do czego służą i czy warto je zawierać? W momencie…" at bounding box center [628, 531] width 584 height 1932
